Goal: Information Seeking & Learning: Find specific fact

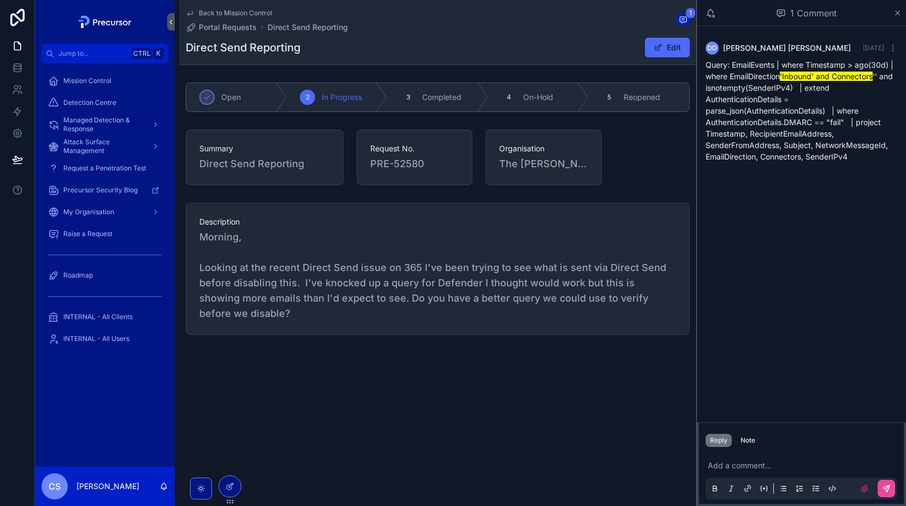
click at [782, 82] on p "Query: EmailEvents | where Timestamp > ago(30d) | where EmailDirection 'Inbound…" at bounding box center [801, 110] width 192 height 103
click at [467, 292] on span "Morning, Looking at the recent Direct Send issue on 365 I've been trying to see…" at bounding box center [437, 275] width 477 height 92
click at [472, 276] on span "Morning, Looking at the recent Direct Send issue on 365 I've been trying to see…" at bounding box center [437, 275] width 477 height 92
click at [391, 289] on span "Morning, Looking at the recent Direct Send issue on 365 I've been trying to see…" at bounding box center [437, 275] width 477 height 92
click at [403, 279] on span "Morning, Looking at the recent Direct Send issue on 365 I've been trying to see…" at bounding box center [437, 275] width 477 height 92
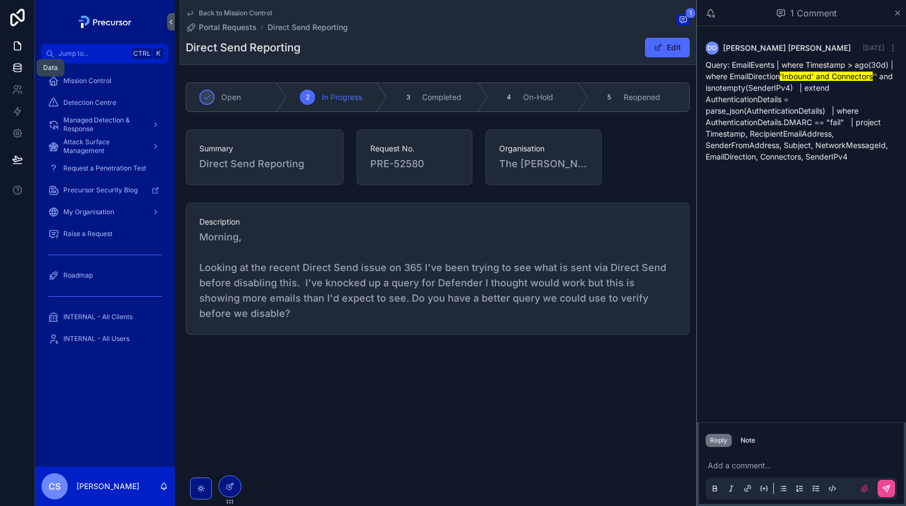
click at [21, 73] on icon at bounding box center [17, 67] width 11 height 11
click at [776, 76] on p "Query: EmailEvents | where Timestamp > ago(30d) | where EmailDirection 'Inbound…" at bounding box center [801, 110] width 192 height 103
click at [864, 290] on div "DD [PERSON_NAME] [DATE] Query: EmailEvents | where Timestamp > ago(30d) | where…" at bounding box center [801, 224] width 209 height 396
drag, startPoint x: 860, startPoint y: 166, endPoint x: 704, endPoint y: 67, distance: 184.6
click at [704, 67] on div "DD [PERSON_NAME] [DATE] Query: EmailEvents | where Timestamp > ago(30d) | where…" at bounding box center [801, 105] width 205 height 140
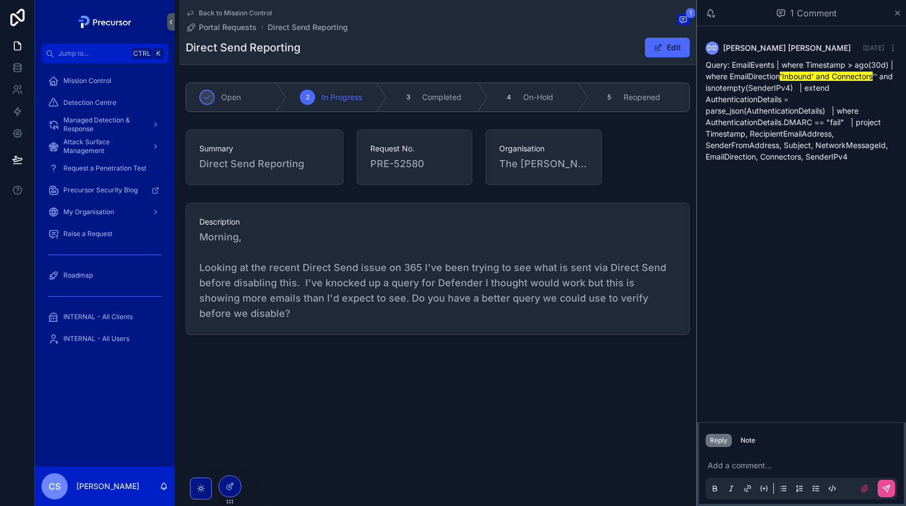
copy p "Query: EmailEvents | where Timestamp > ago(30d) | where EmailDirection 'Inbound…"
click at [346, 385] on div "Back to Mission Control Portal Requests Direct Send Reporting 1 Direct Send Rep…" at bounding box center [437, 204] width 517 height 409
click at [259, 47] on h1 "Direct Send Reporting" at bounding box center [243, 47] width 115 height 15
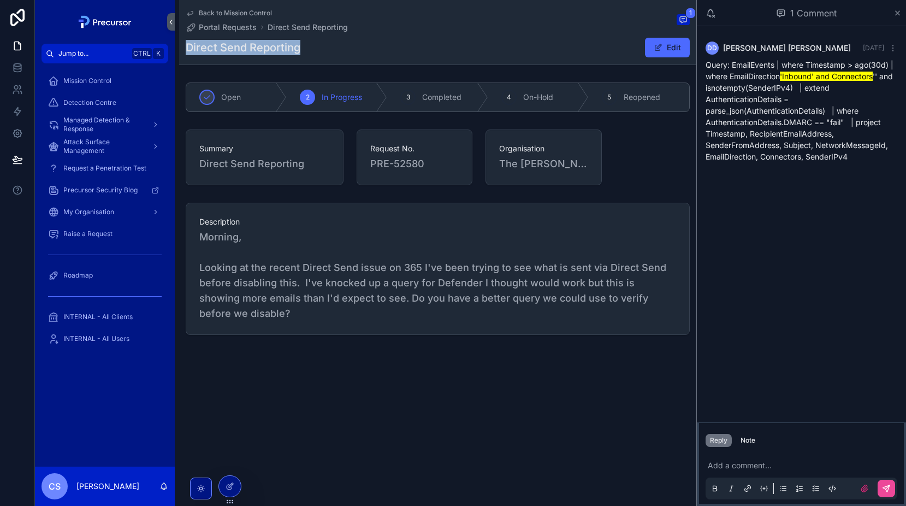
copy div "Direct Send Reporting"
drag, startPoint x: 867, startPoint y: 161, endPoint x: 17, endPoint y: 357, distance: 871.7
click at [705, 60] on div "DD [PERSON_NAME] [DATE] Query: EmailEvents | where Timestamp > ago(30d) | where…" at bounding box center [801, 105] width 205 height 140
copy p "Query: EmailEvents | where Timestamp > ago(30d) | where EmailDirection 'Inbound…"
click at [824, 339] on div "DD [PERSON_NAME] [DATE] Query: EmailEvents | where Timestamp > ago(30d) | where…" at bounding box center [801, 224] width 209 height 396
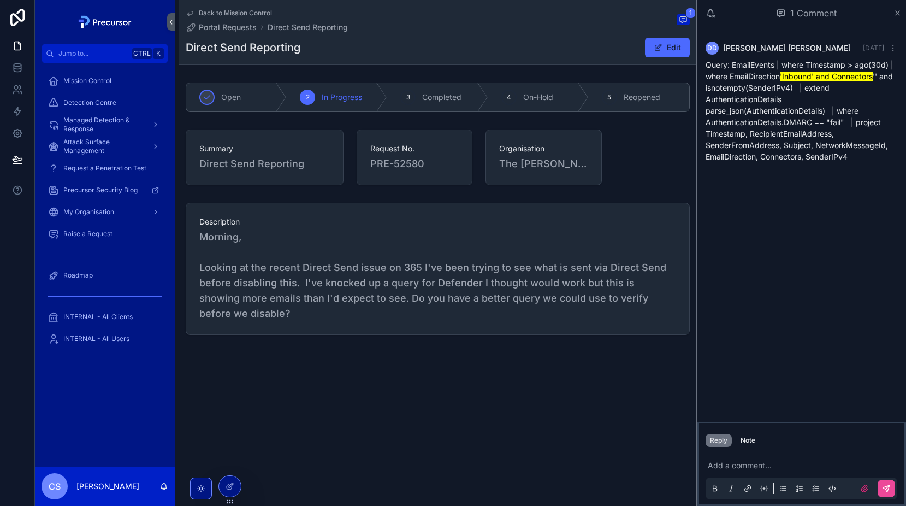
click at [790, 147] on p "Query: EmailEvents | where Timestamp > ago(30d) | where EmailDirection 'Inbound…" at bounding box center [801, 110] width 192 height 103
click at [812, 87] on p "Query: EmailEvents | where Timestamp > ago(30d) | where EmailDirection 'Inbound…" at bounding box center [801, 110] width 192 height 103
click at [807, 76] on mark "'Inbound' and Connectors" at bounding box center [826, 76] width 93 height 9
click at [823, 103] on p "Query: EmailEvents | where Timestamp > ago(30d) | where EmailDirection 'Inbound…" at bounding box center [801, 110] width 192 height 103
click at [820, 96] on p "Query: EmailEvents | where Timestamp > ago(30d) | where EmailDirection 'Inbound…" at bounding box center [801, 110] width 192 height 103
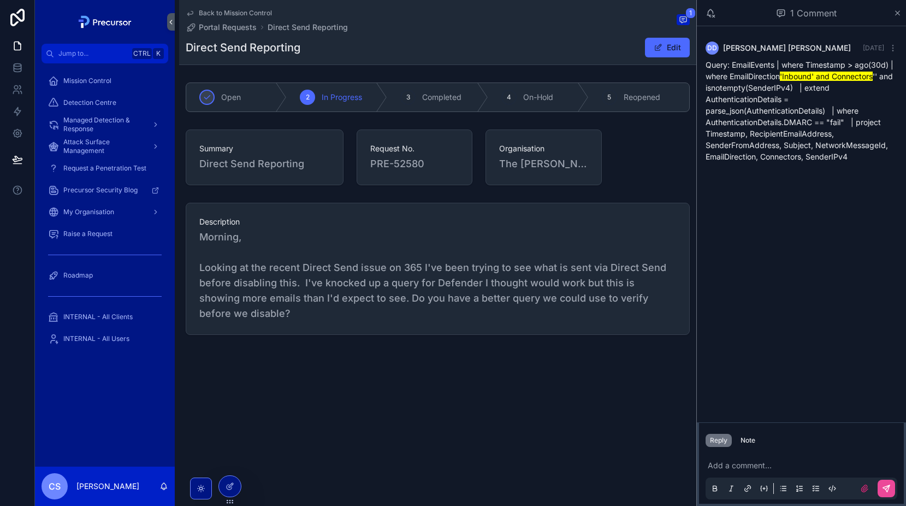
click at [812, 66] on p "Query: EmailEvents | where Timestamp > ago(30d) | where EmailDirection 'Inbound…" at bounding box center [801, 110] width 192 height 103
click at [779, 87] on p "Query: EmailEvents | where Timestamp > ago(30d) | where EmailDirection 'Inbound…" at bounding box center [801, 110] width 192 height 103
click at [799, 208] on div "DD [PERSON_NAME] [DATE] Query: EmailEvents | where Timestamp > ago(30d) | where…" at bounding box center [801, 224] width 209 height 396
click at [756, 468] on p "scrollable content" at bounding box center [804, 465] width 192 height 11
click at [897, 10] on icon "scrollable content" at bounding box center [897, 13] width 8 height 9
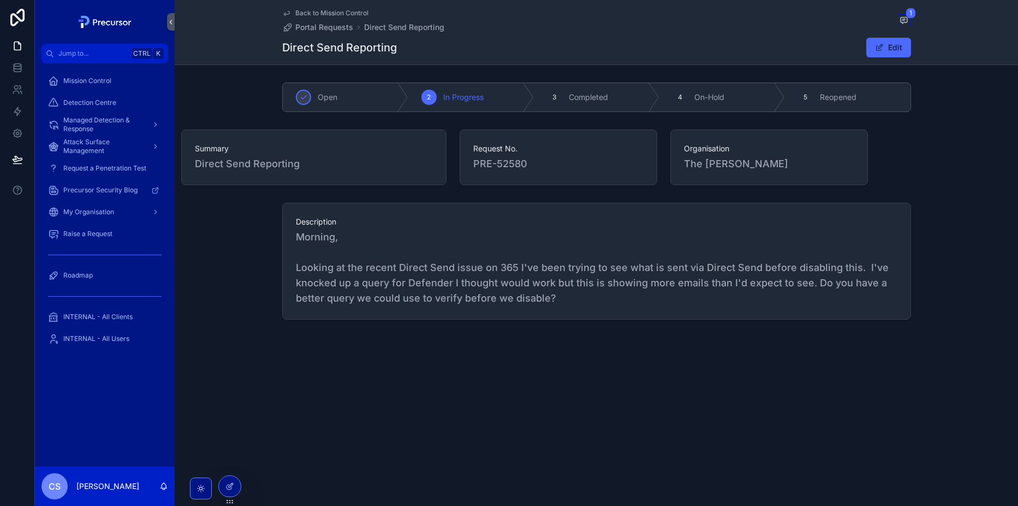
click at [905, 272] on div "Description Morning, Looking at the recent Direct Send issue on 365 I've been t…" at bounding box center [596, 261] width 843 height 126
